Goal: Task Accomplishment & Management: Use online tool/utility

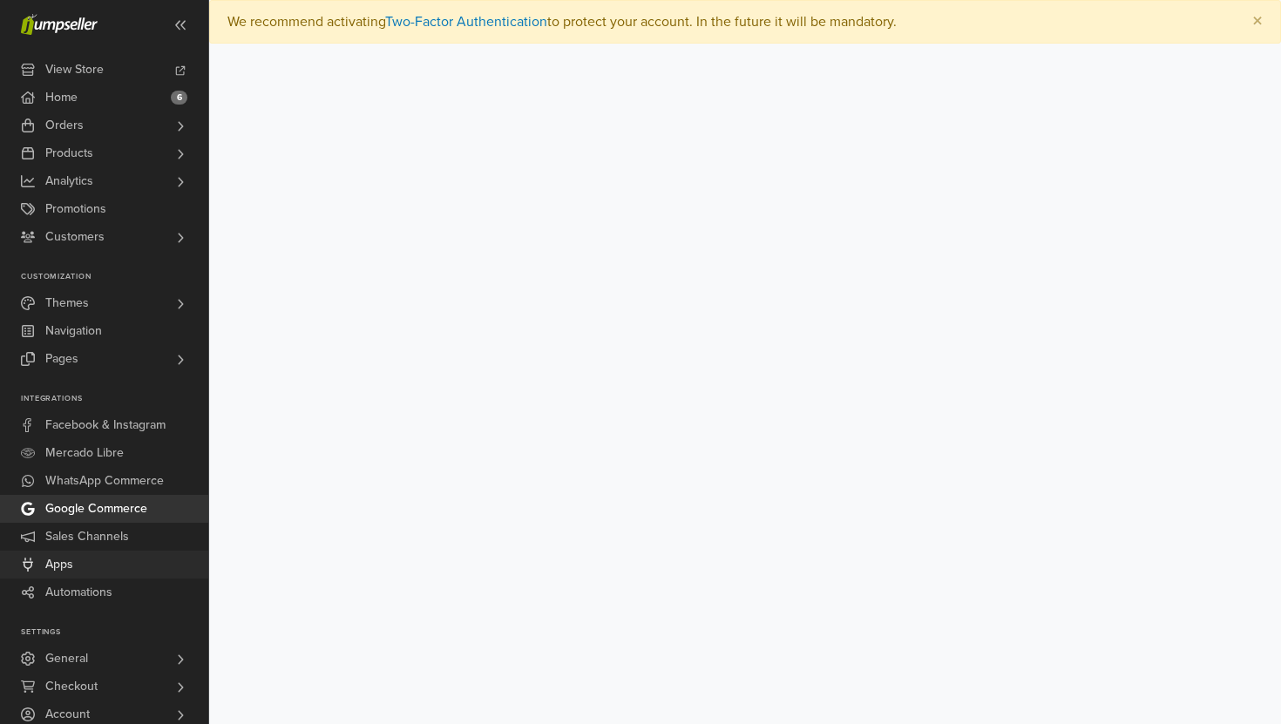
click at [120, 561] on link "Apps" at bounding box center [104, 565] width 208 height 28
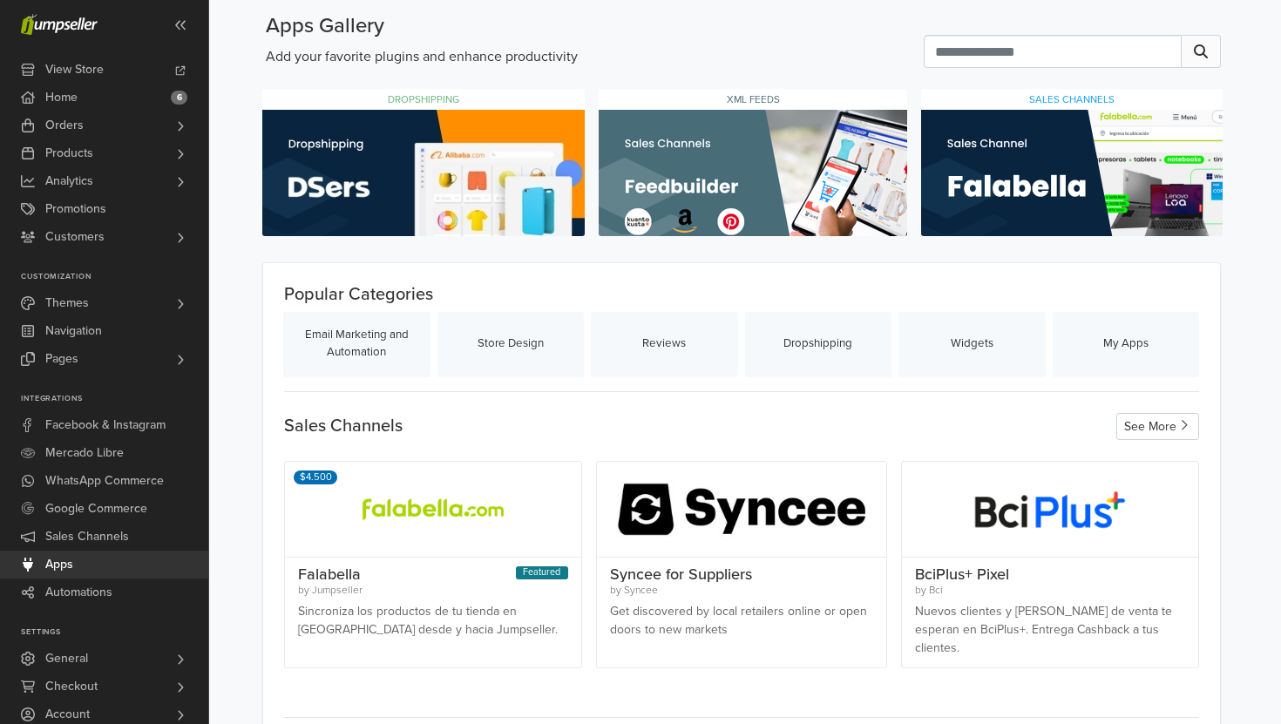
scroll to position [37, 0]
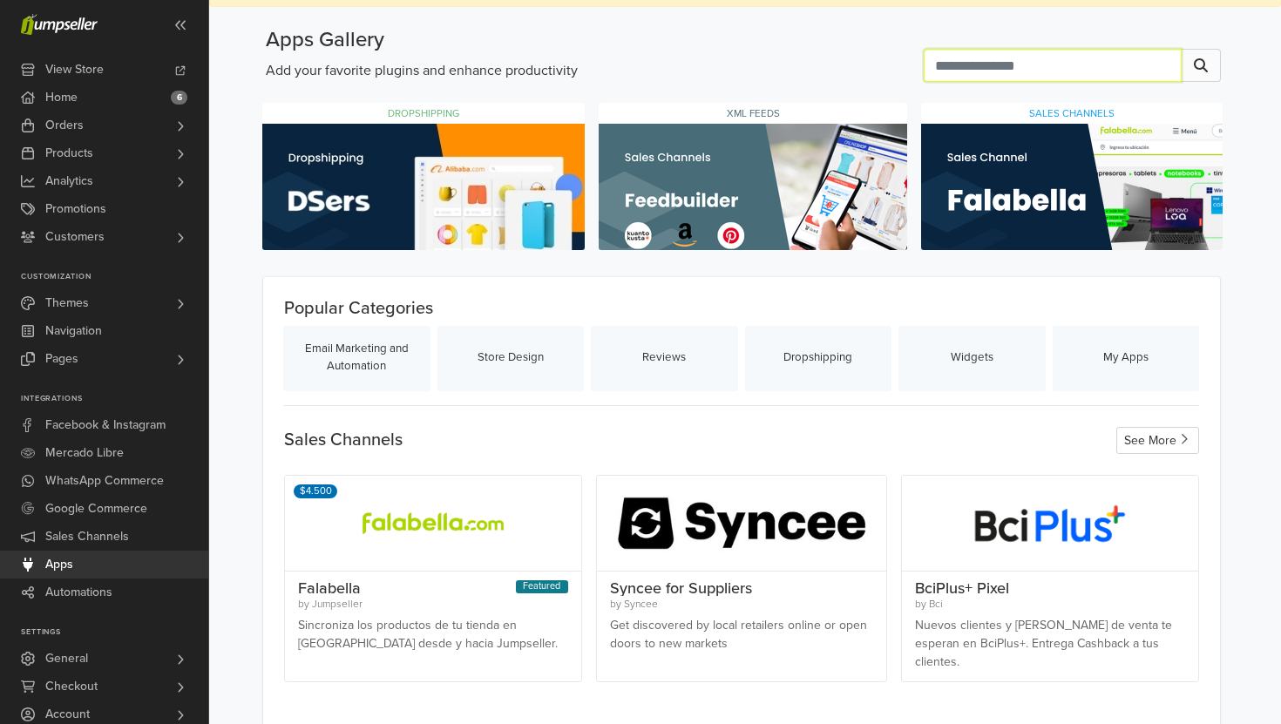
click at [1013, 65] on input "text" at bounding box center [1053, 65] width 258 height 33
type input "******"
click at [1215, 66] on button at bounding box center [1201, 65] width 39 height 33
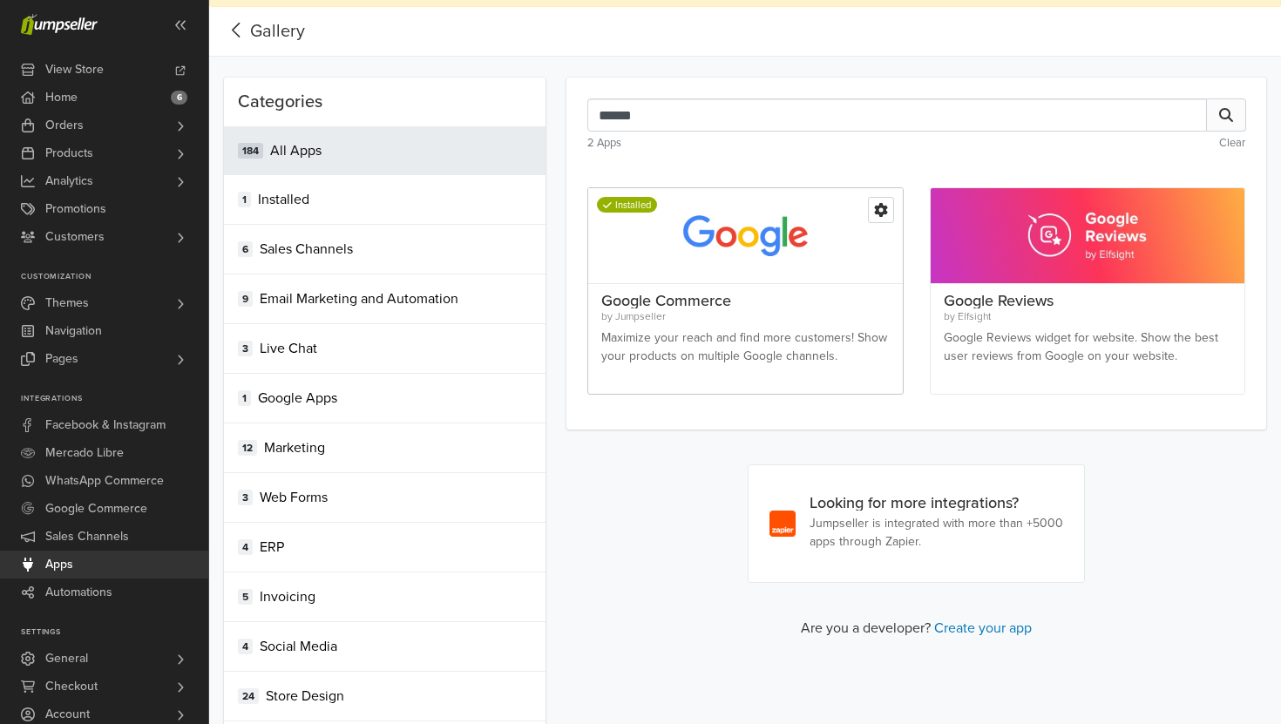
click at [759, 225] on div at bounding box center [745, 236] width 314 height 96
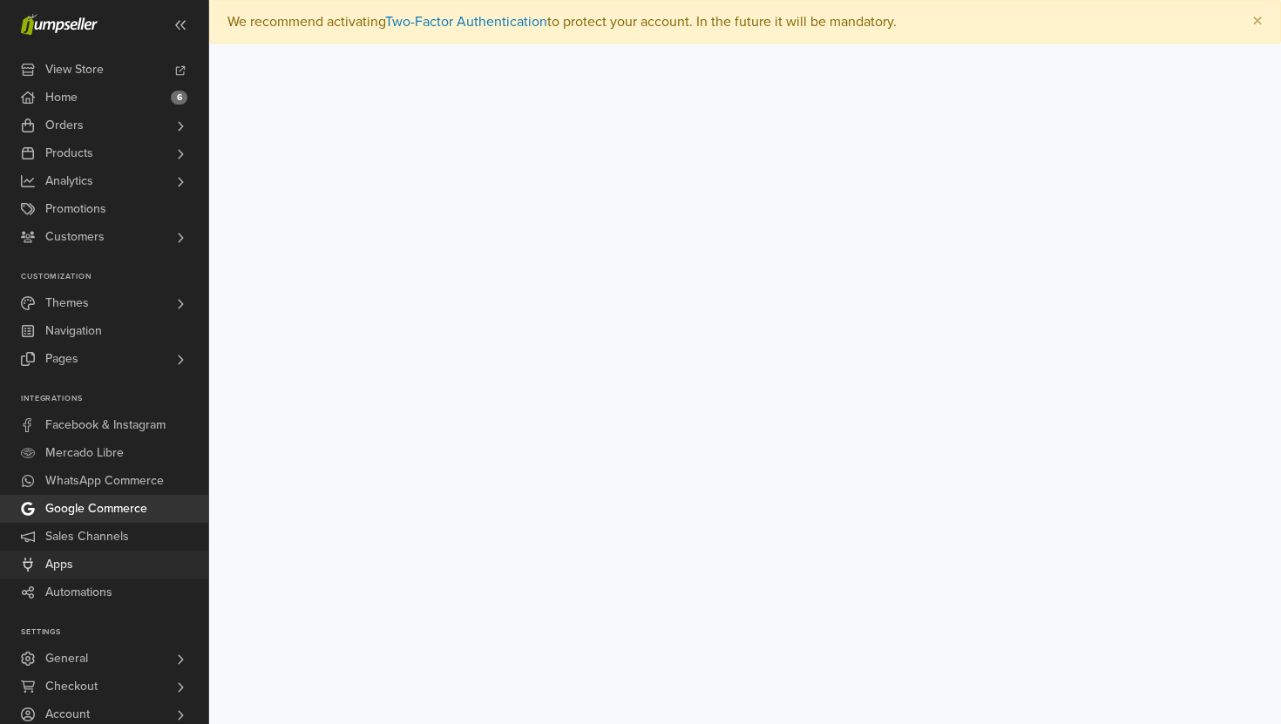
click at [116, 573] on link "Apps" at bounding box center [104, 565] width 208 height 28
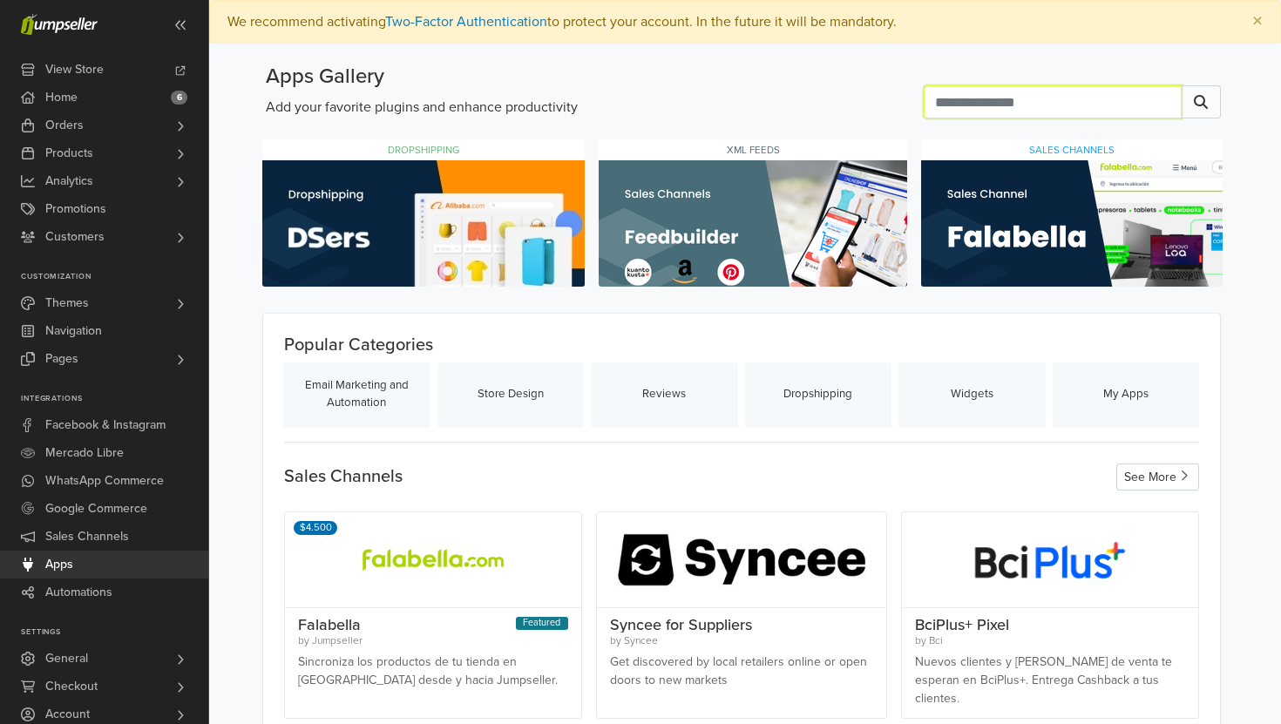
click at [1040, 96] on input "text" at bounding box center [1053, 101] width 258 height 33
type input "******"
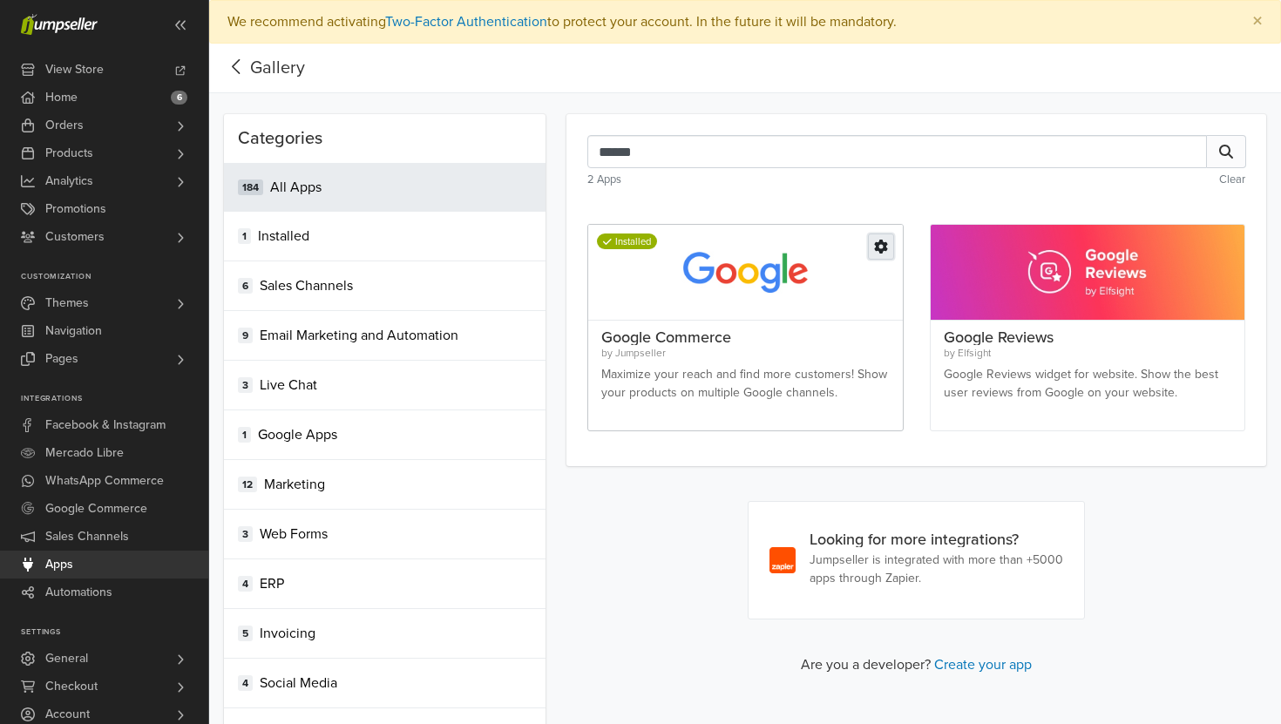
click at [874, 241] on icon "button" at bounding box center [881, 247] width 14 height 14
click at [823, 325] on link "Uninstall" at bounding box center [824, 332] width 138 height 25
click at [871, 244] on button "button" at bounding box center [881, 247] width 26 height 26
click at [822, 341] on link "Uninstall" at bounding box center [824, 332] width 138 height 25
click at [880, 243] on icon "button" at bounding box center [880, 247] width 13 height 14
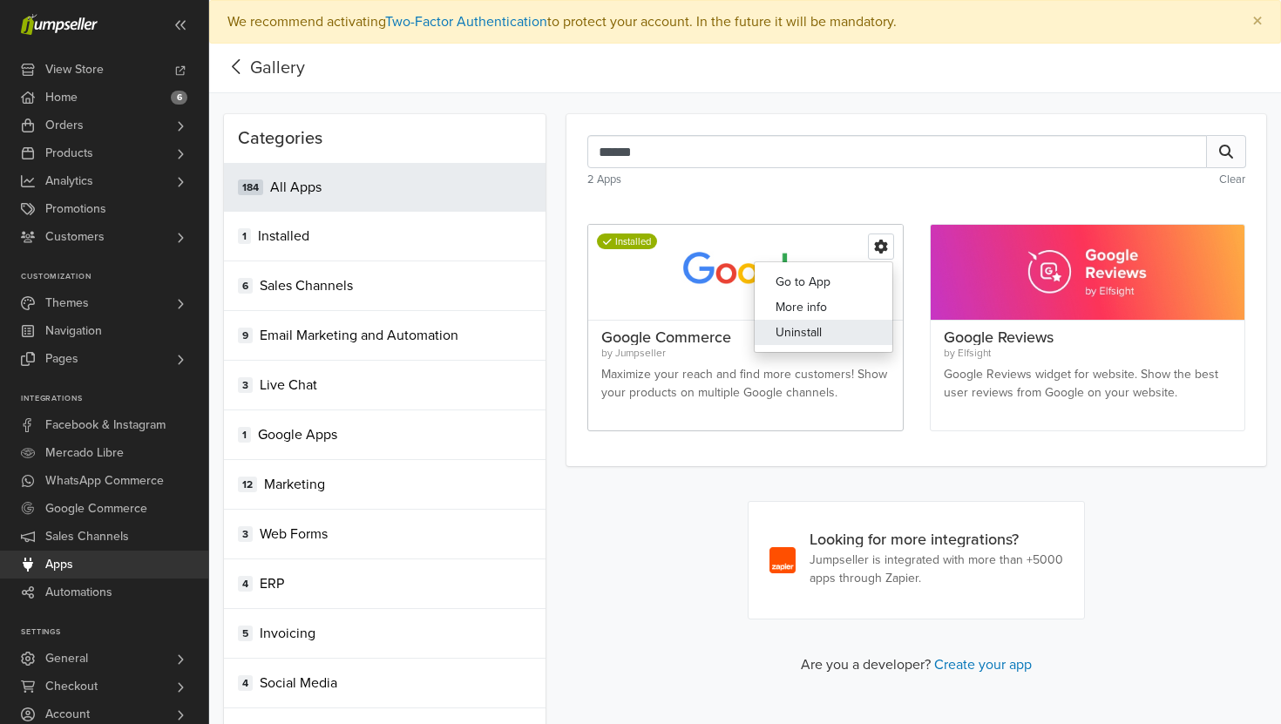
click at [821, 335] on link "Uninstall" at bounding box center [824, 332] width 138 height 25
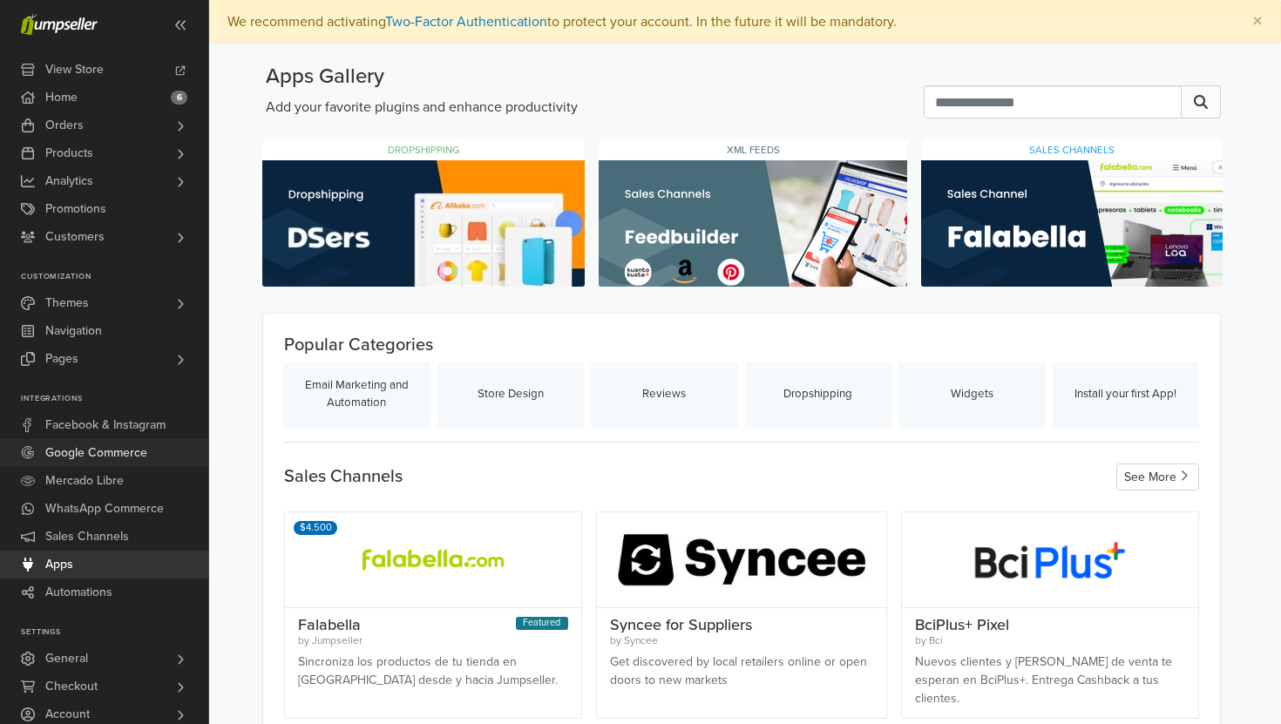
click at [130, 451] on span "Google Commerce" at bounding box center [96, 453] width 102 height 28
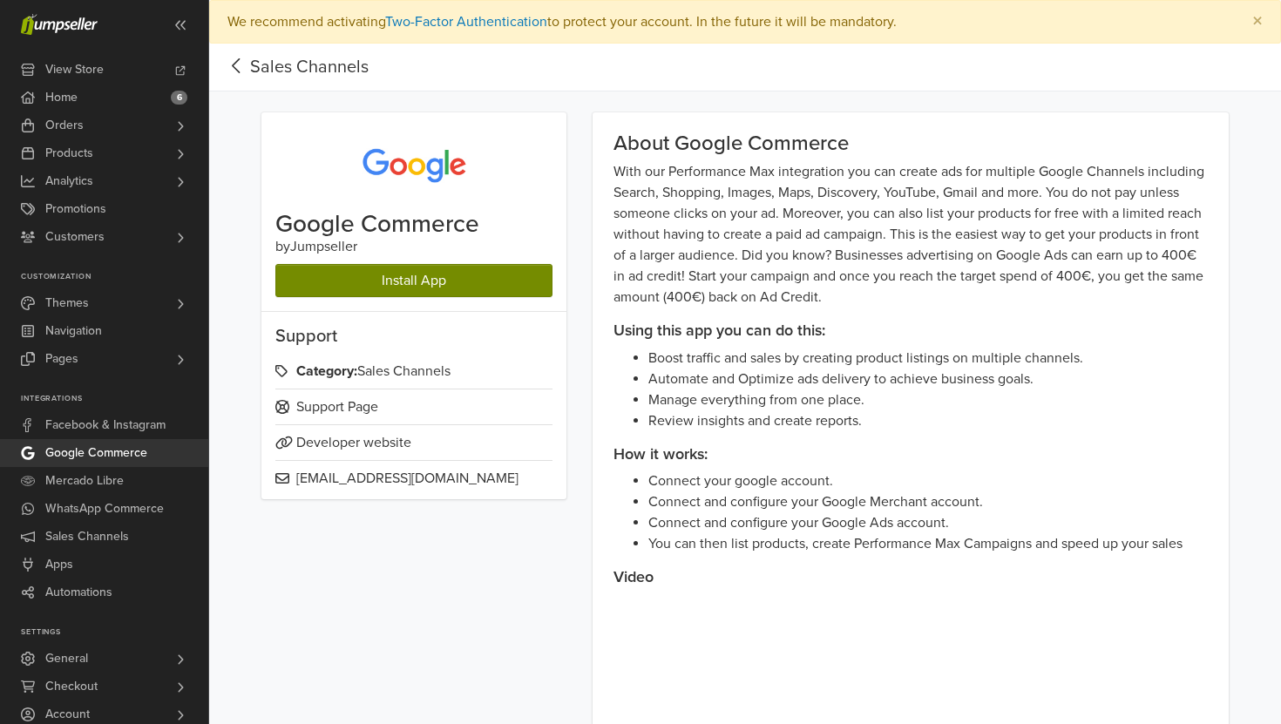
click at [358, 279] on link "Install App" at bounding box center [413, 280] width 277 height 33
